Goal: Transaction & Acquisition: Book appointment/travel/reservation

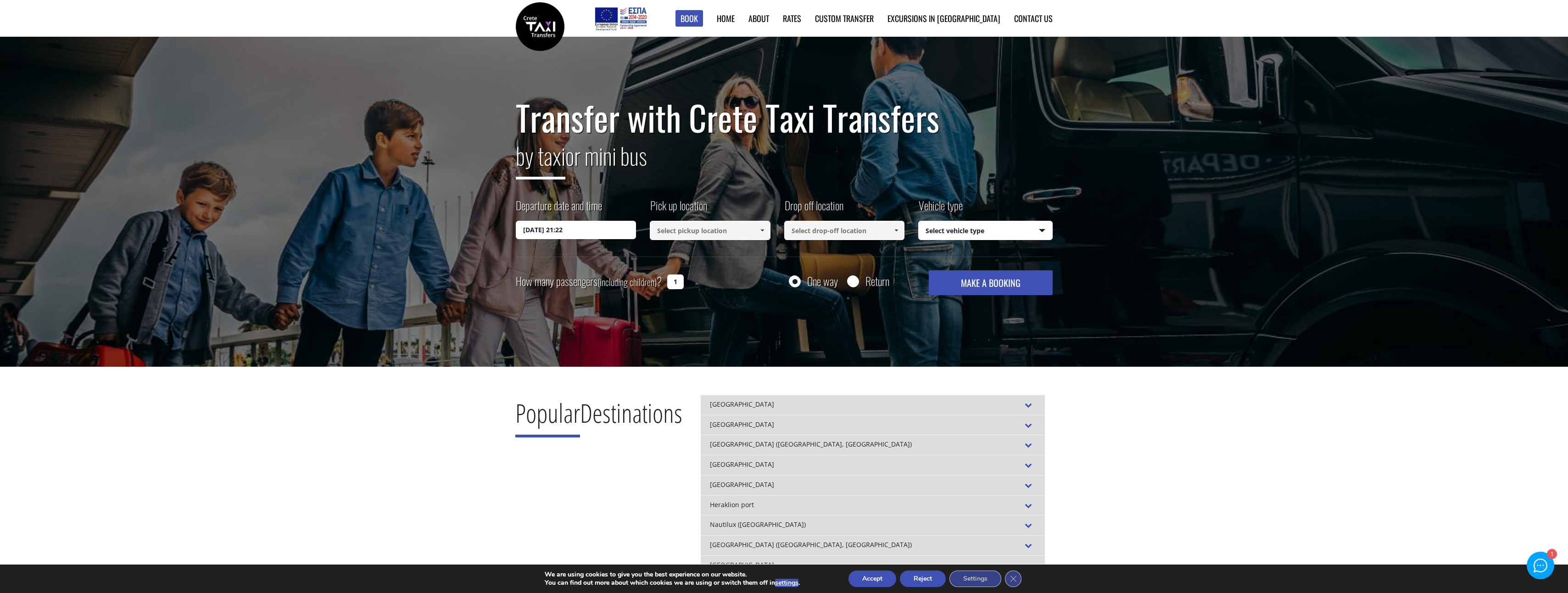
click at [587, 226] on input "04/10/2025 21:22" at bounding box center [576, 230] width 121 height 19
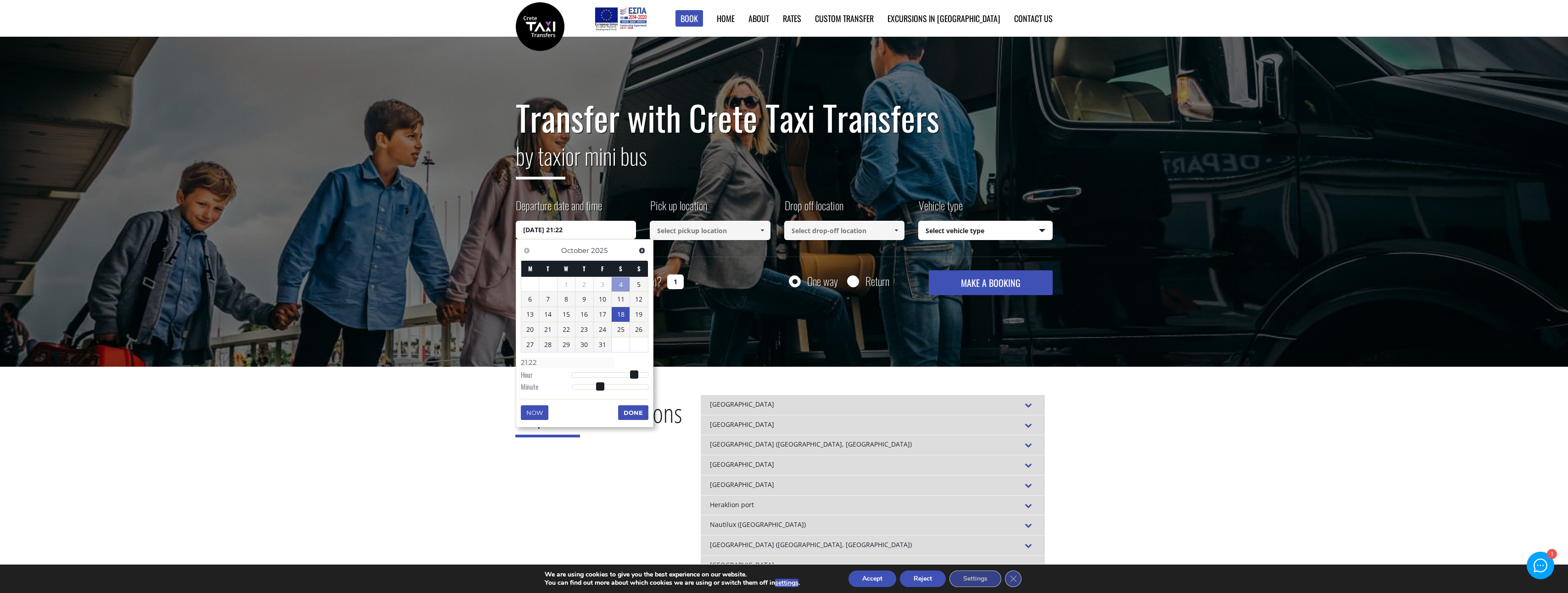
click at [620, 314] on link "18" at bounding box center [620, 314] width 18 height 15
type input "18/10/2025 00:00"
click at [634, 415] on button "Done" at bounding box center [634, 413] width 31 height 15
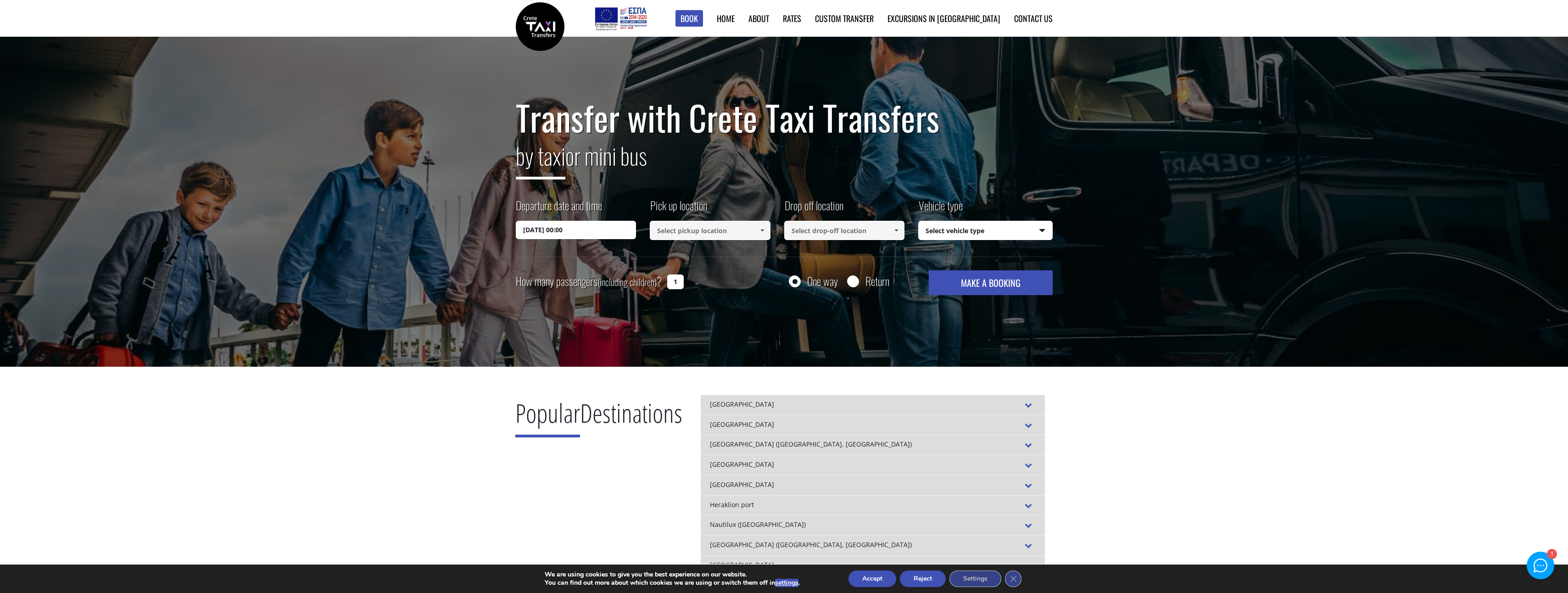
click at [700, 231] on input at bounding box center [710, 230] width 121 height 19
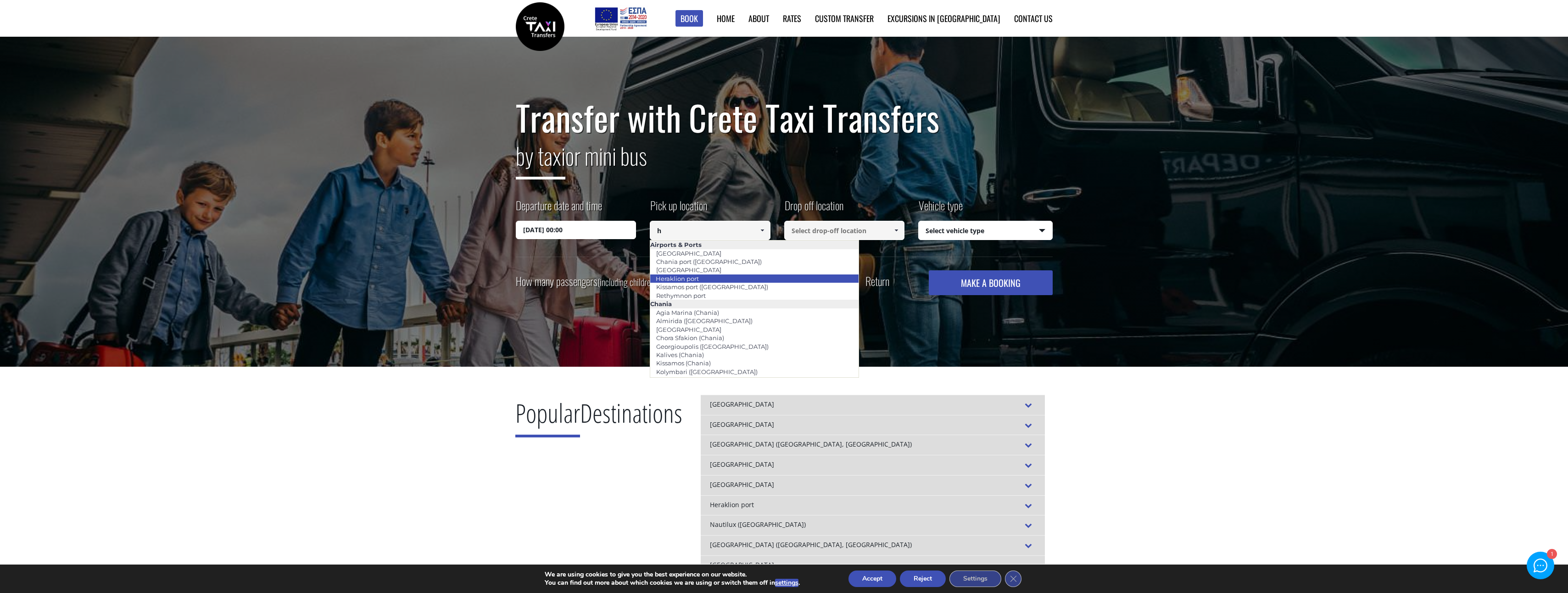
click at [675, 280] on link "Heraklion port" at bounding box center [677, 278] width 55 height 13
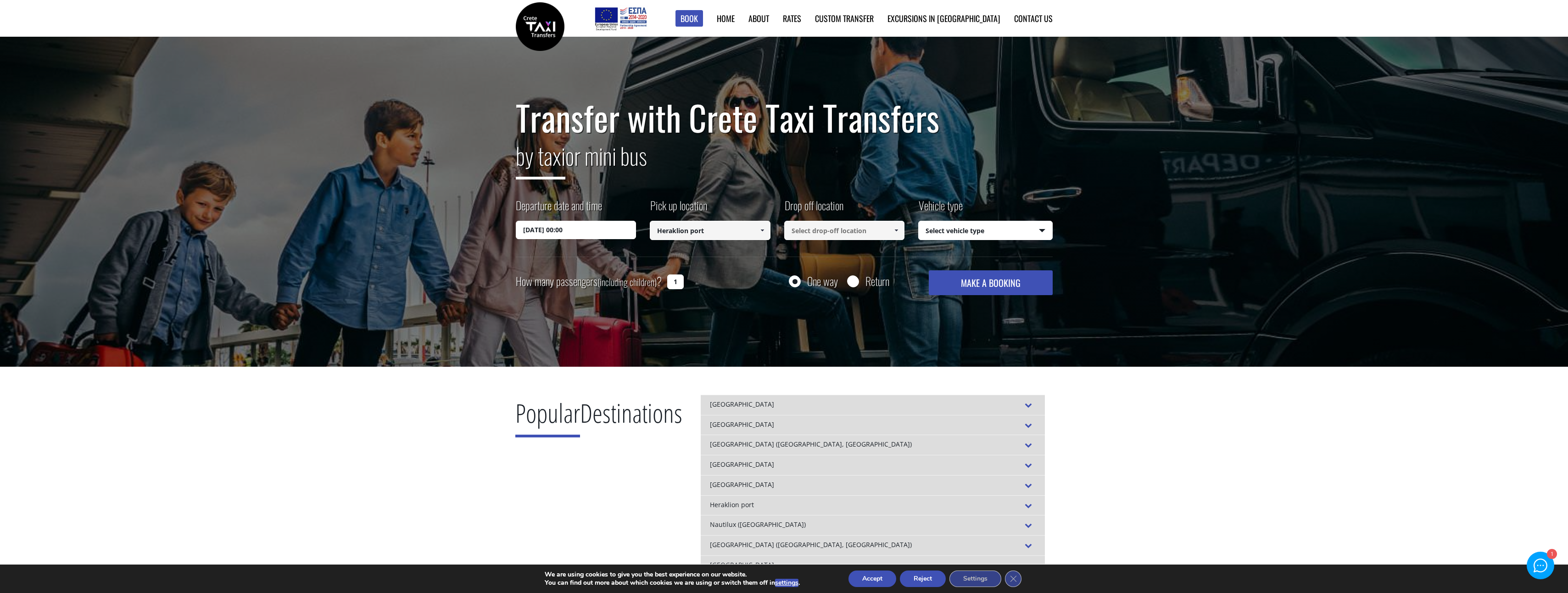
type input "Heraklion port"
click at [878, 235] on input at bounding box center [845, 230] width 121 height 19
click at [895, 230] on span at bounding box center [896, 230] width 7 height 7
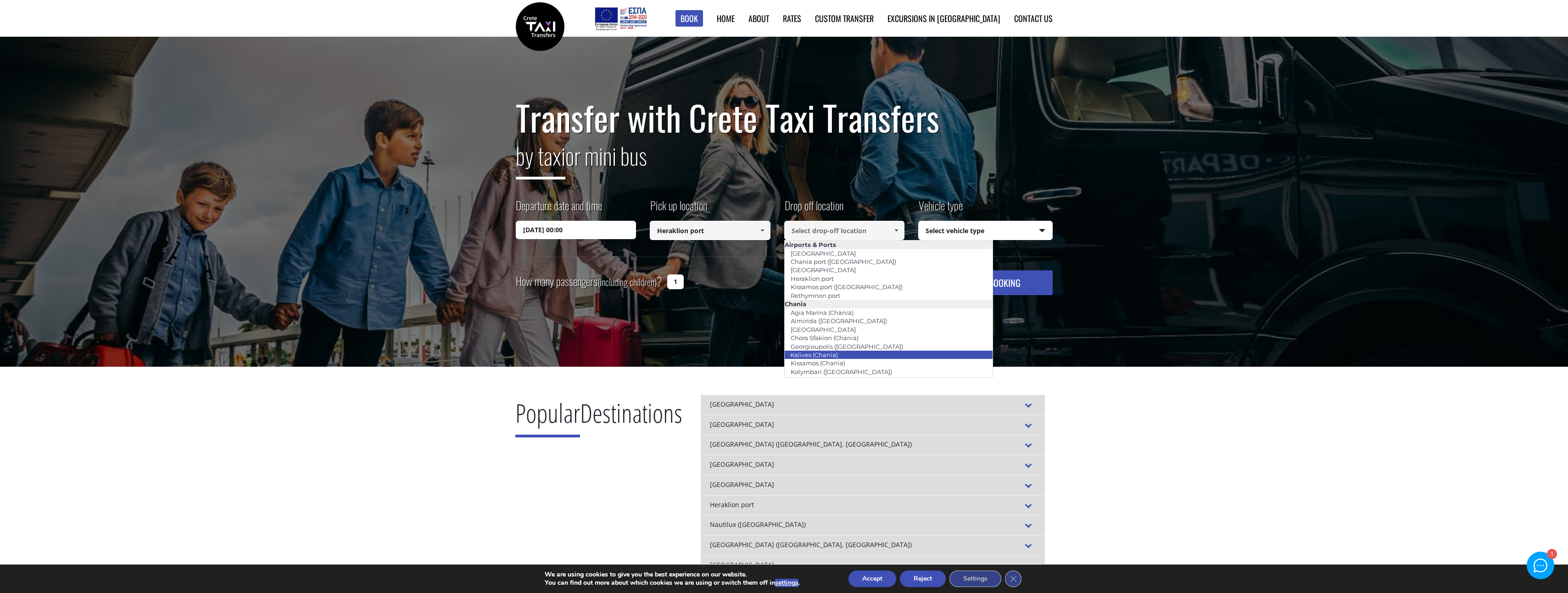
scroll to position [46, 0]
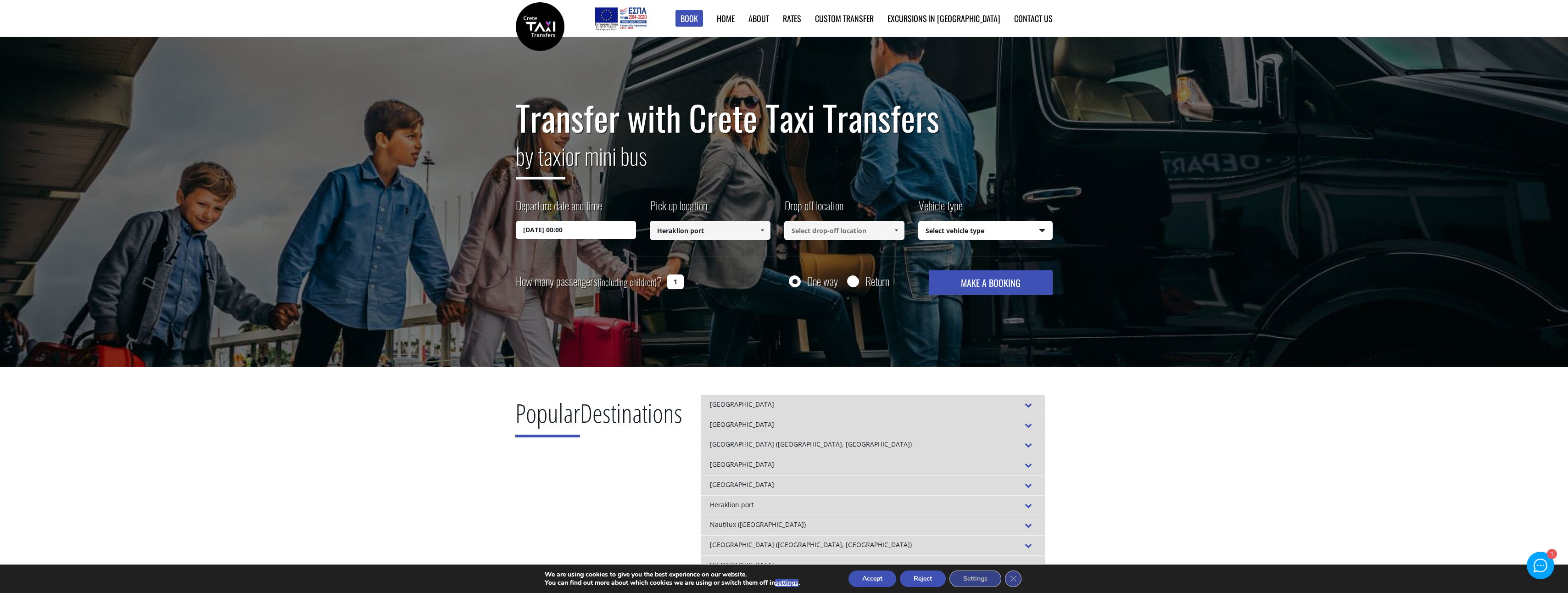
click at [847, 230] on input at bounding box center [845, 230] width 121 height 19
click at [896, 228] on span at bounding box center [896, 230] width 7 height 7
click at [891, 228] on link at bounding box center [896, 230] width 15 height 19
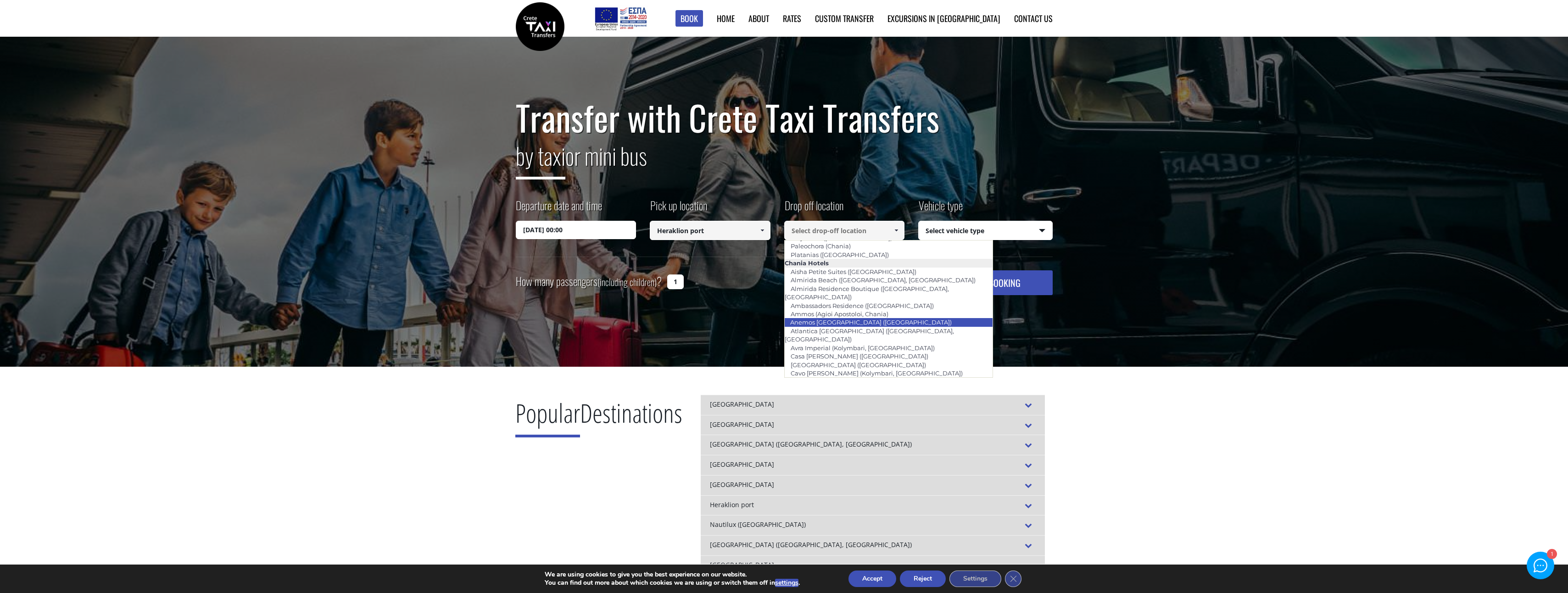
scroll to position [180, 0]
click at [855, 304] on link "Casa [PERSON_NAME] ([GEOGRAPHIC_DATA])" at bounding box center [859, 310] width 149 height 13
type input "Casa [PERSON_NAME] ([GEOGRAPHIC_DATA])"
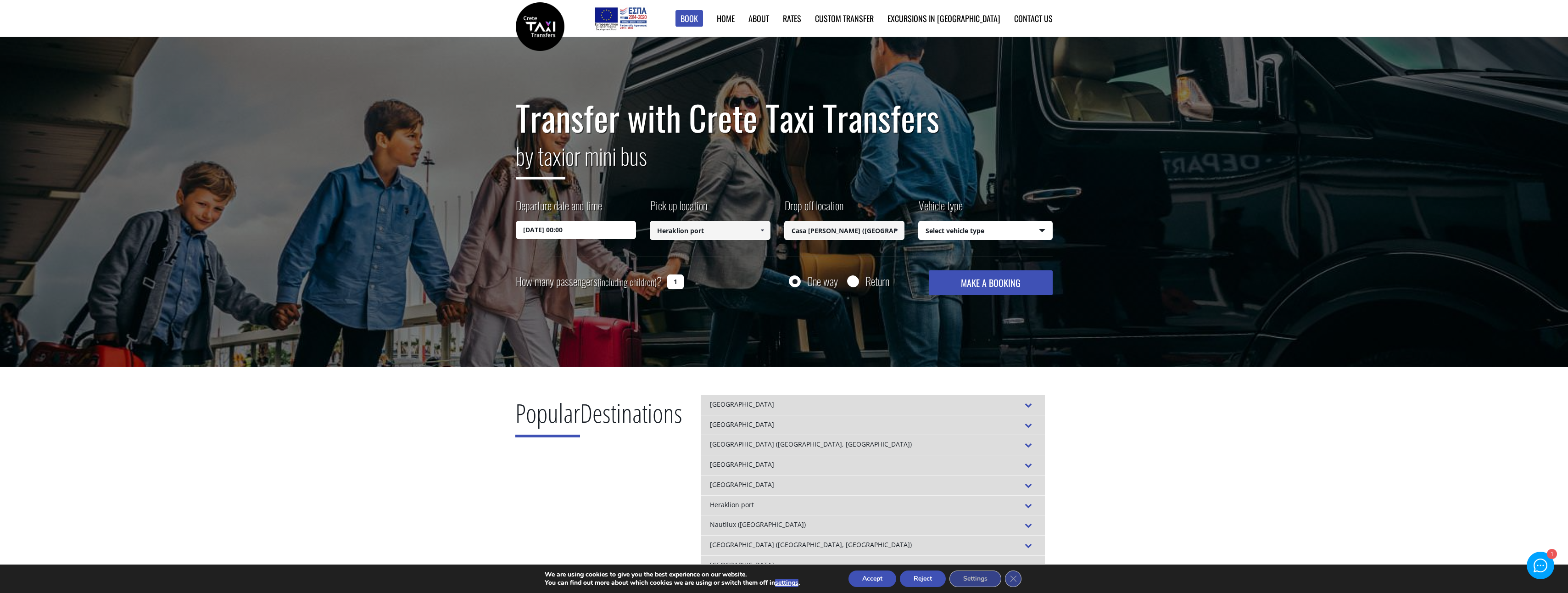
click at [1009, 236] on select "Select vehicle type Taxi (4 passengers) Mercedes E Class Mini Van (7 passengers…" at bounding box center [985, 230] width 133 height 19
select select "540"
click at [919, 221] on select "Select vehicle type Taxi (4 passengers) Mercedes E Class Mini Van (7 passengers…" at bounding box center [985, 230] width 133 height 19
click at [975, 283] on button "MAKE A BOOKING" at bounding box center [991, 282] width 123 height 25
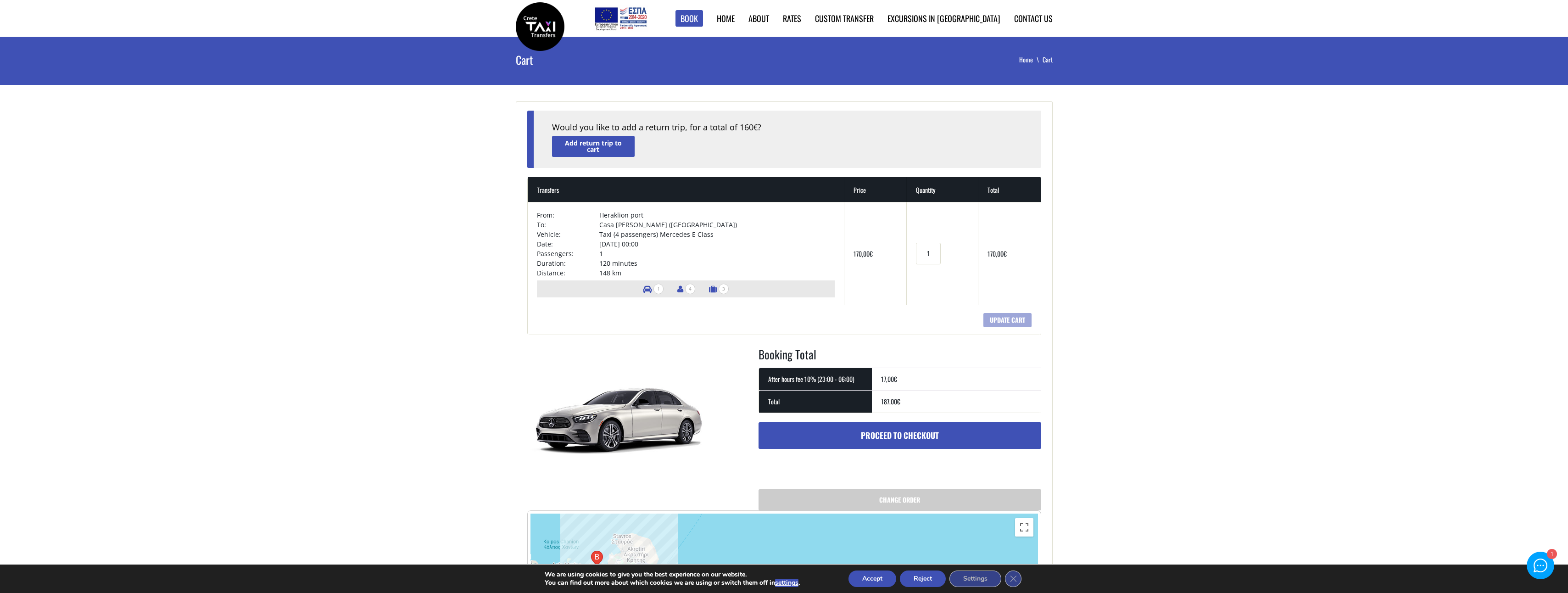
click at [709, 289] on icon at bounding box center [713, 289] width 8 height 8
